Goal: Book appointment/travel/reservation

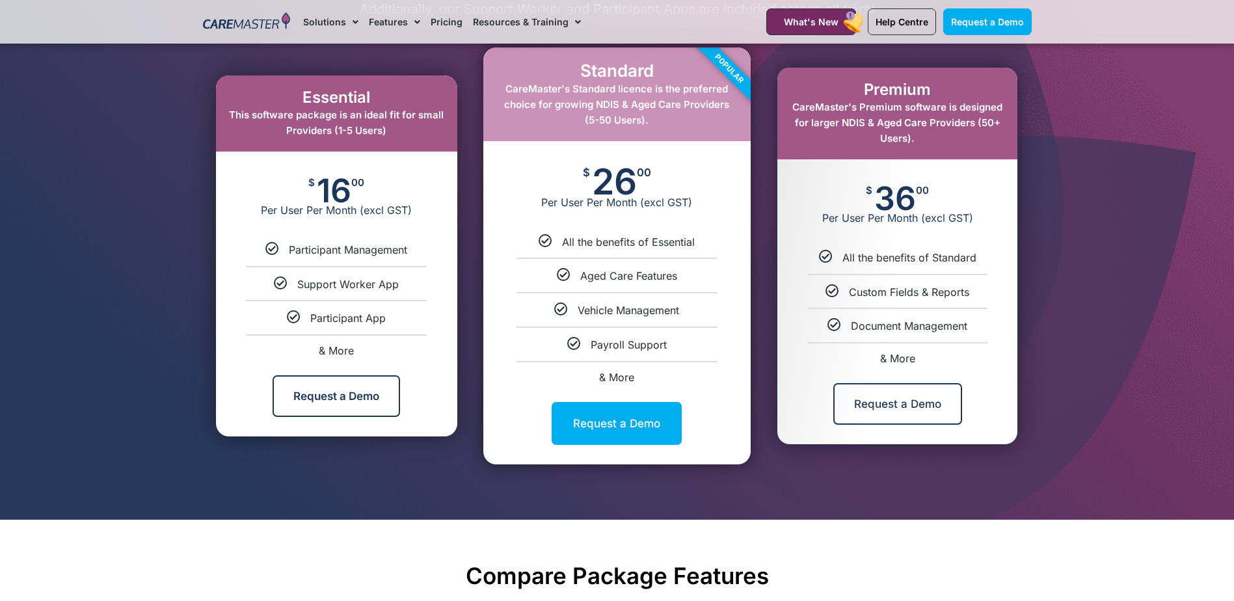
scroll to position [715, 0]
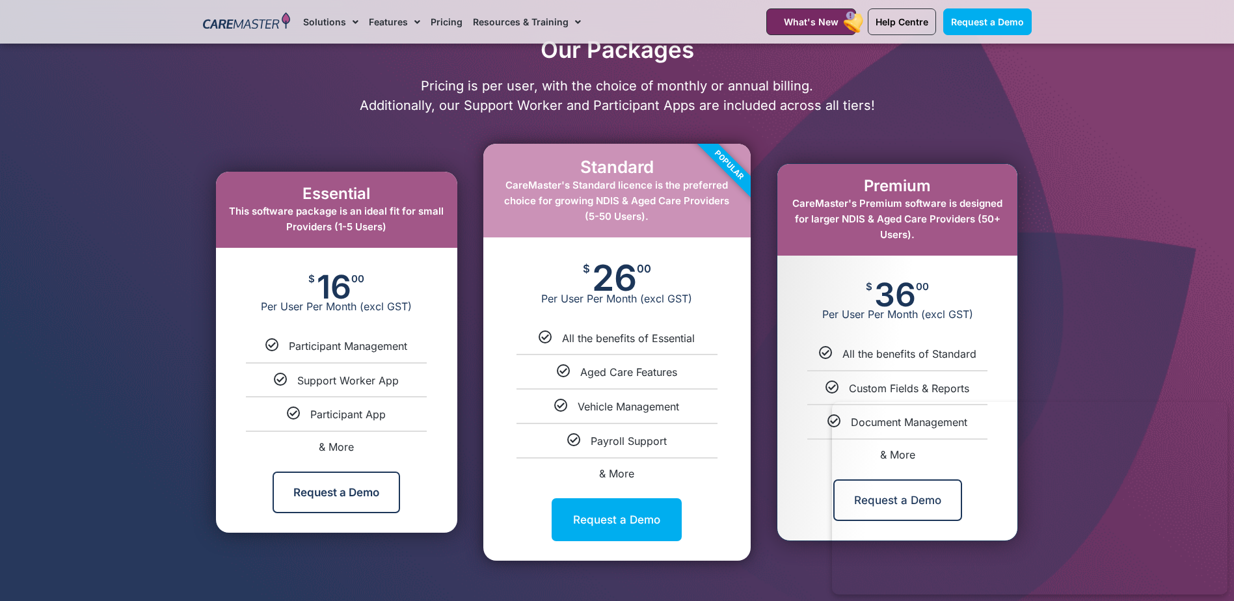
scroll to position [715, 0]
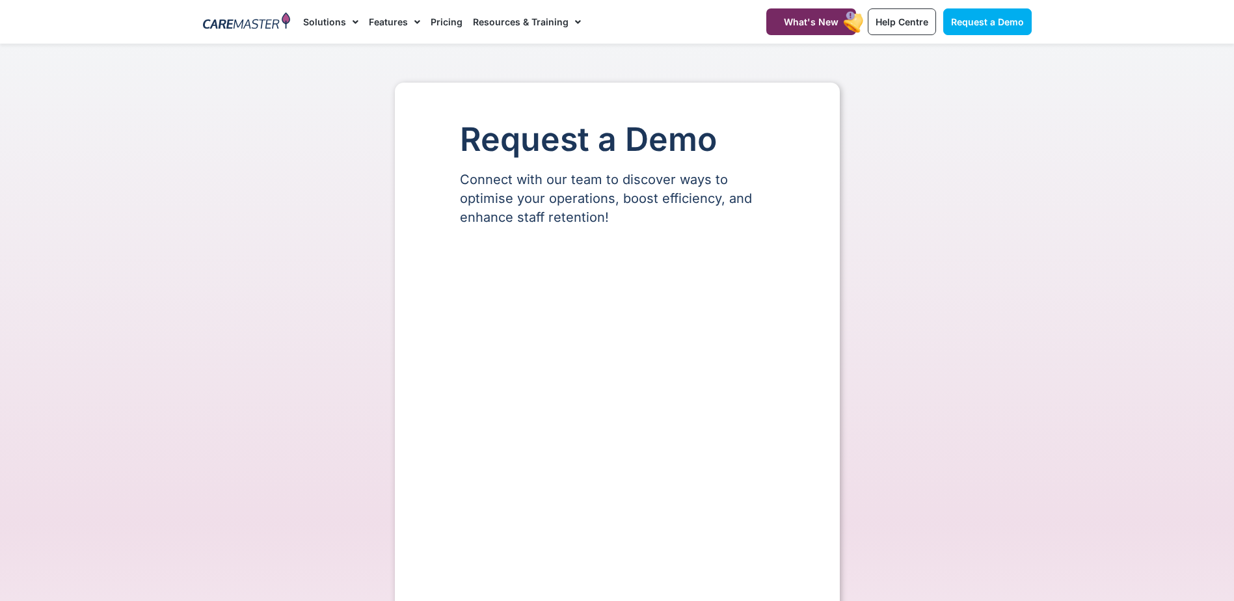
select select "**"
